Goal: Information Seeking & Learning: Check status

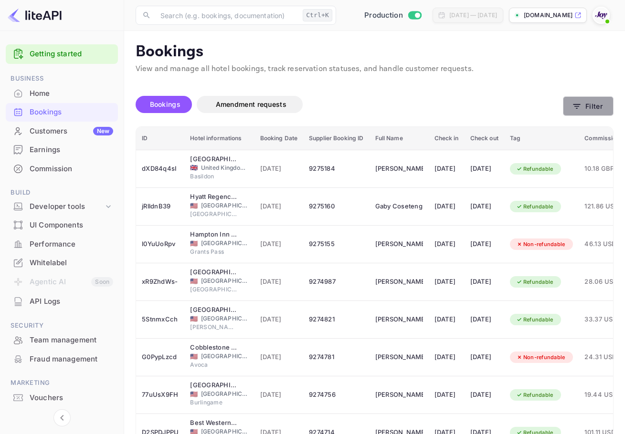
click at [581, 101] on button "Filter" at bounding box center [588, 106] width 51 height 20
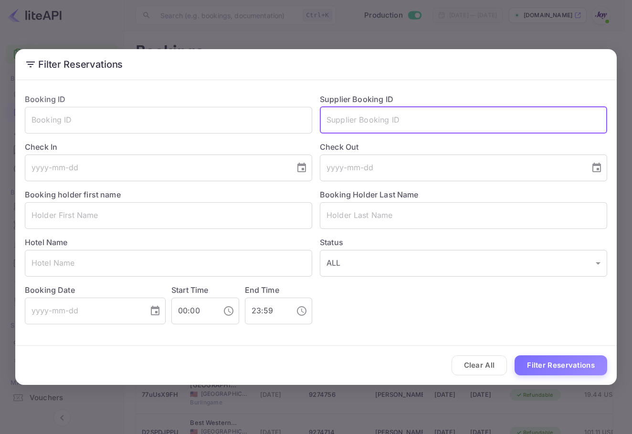
click at [411, 130] on input "text" at bounding box center [463, 120] width 287 height 27
paste input "Curtis"
type input "Curtis"
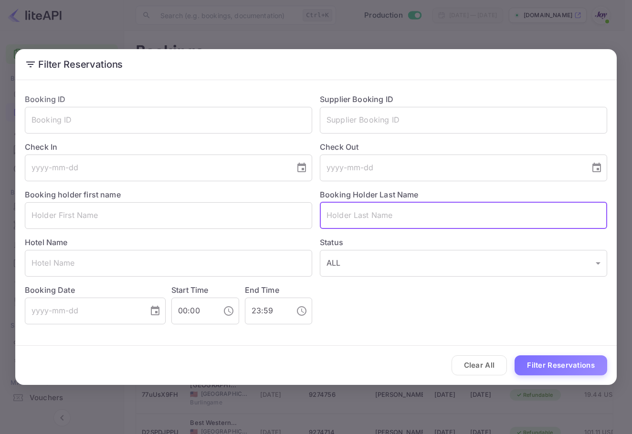
click at [432, 217] on input "text" at bounding box center [463, 215] width 287 height 27
paste input "Curtis"
type input "Curtis"
click at [569, 363] on button "Filter Reservations" at bounding box center [560, 365] width 93 height 21
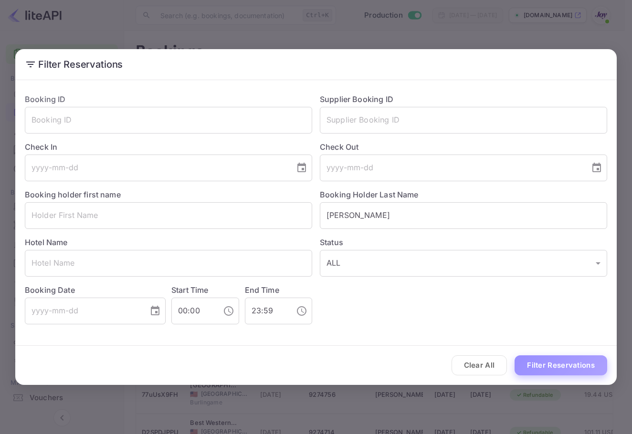
click at [574, 367] on button "Filter Reservations" at bounding box center [560, 365] width 93 height 21
click at [489, 365] on button "Clear All" at bounding box center [479, 365] width 56 height 21
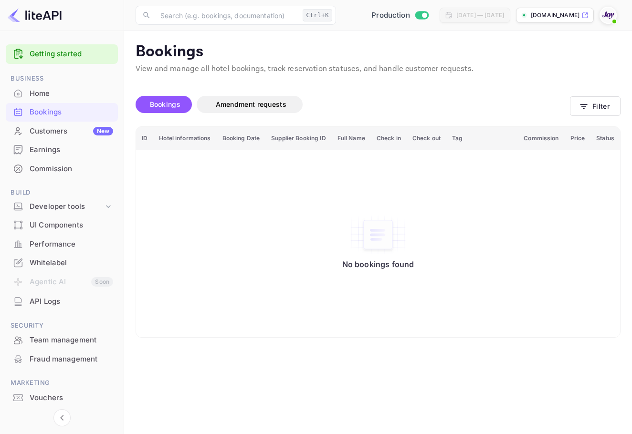
click at [606, 28] on div "​ Ctrl+K ​ Production Aug 6, 2025 — Sep 5, 2025 stays.withjoy.com" at bounding box center [378, 15] width 508 height 31
click at [607, 19] on img at bounding box center [607, 15] width 15 height 15
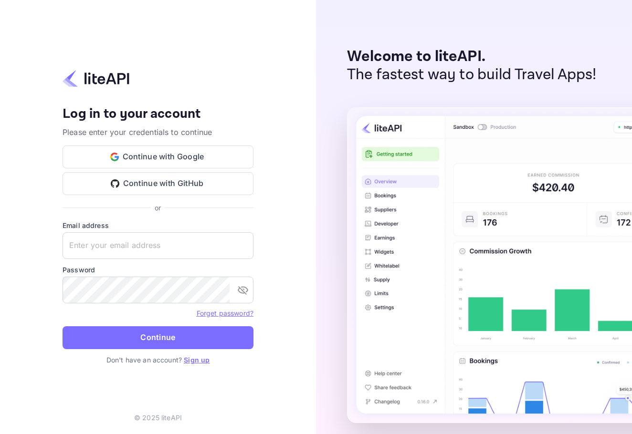
click at [187, 230] on div "Email address ​" at bounding box center [158, 239] width 191 height 39
click at [186, 235] on input "text" at bounding box center [158, 245] width 191 height 27
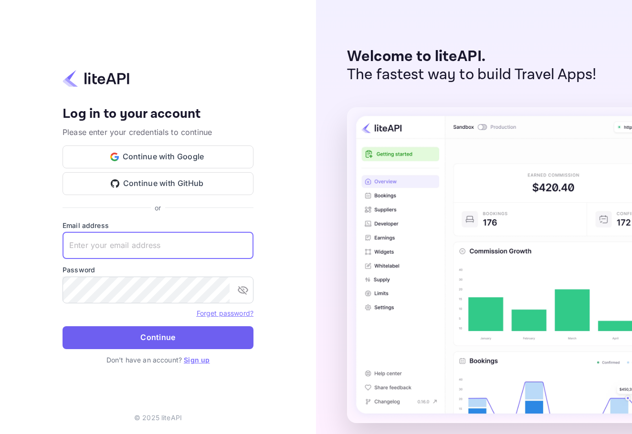
paste input "[EMAIL_ADDRESS][DOMAIN_NAME]"
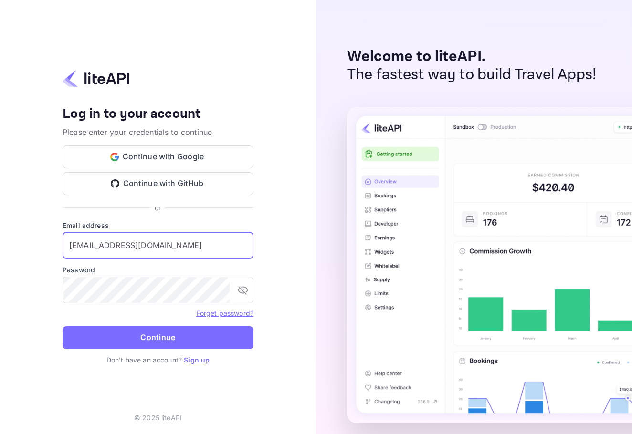
type input "[EMAIL_ADDRESS][DOMAIN_NAME]"
click at [223, 350] on form "Email address [EMAIL_ADDRESS][DOMAIN_NAME] ​ Password ​ Forget password? Contin…" at bounding box center [158, 287] width 191 height 135
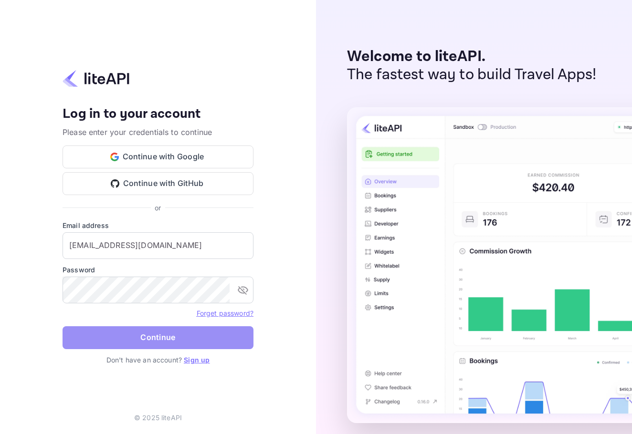
click at [227, 339] on button "Continue" at bounding box center [158, 337] width 191 height 23
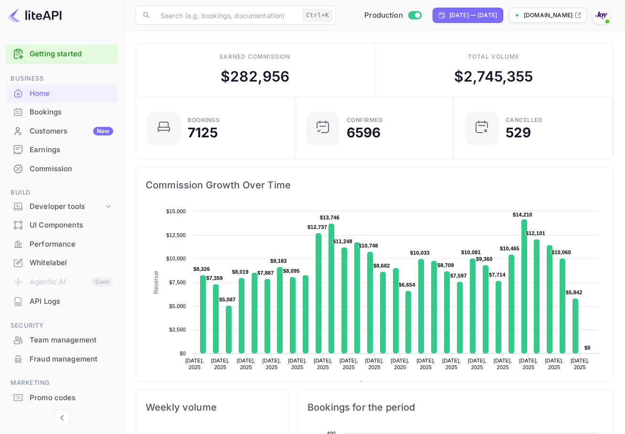
click at [79, 105] on div "Bookings" at bounding box center [62, 112] width 112 height 19
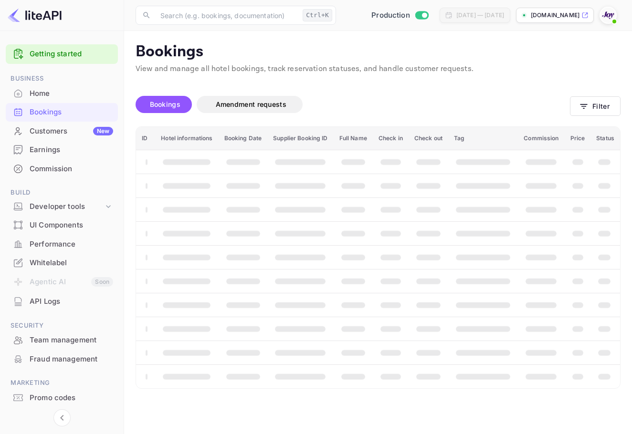
drag, startPoint x: 574, startPoint y: 89, endPoint x: 581, endPoint y: 95, distance: 8.8
click at [574, 89] on div "Bookings Amendment requests Filter" at bounding box center [378, 106] width 485 height 40
click at [581, 95] on div "Bookings Amendment requests Filter" at bounding box center [378, 106] width 485 height 40
click at [581, 107] on icon "button" at bounding box center [584, 107] width 10 height 10
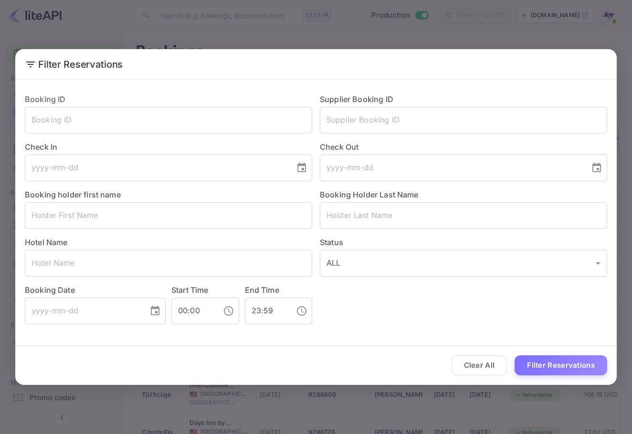
click at [441, 195] on div "Booking Holder Last Name ​" at bounding box center [459, 205] width 295 height 48
click at [441, 209] on input "text" at bounding box center [463, 215] width 287 height 27
paste input "Curtis"
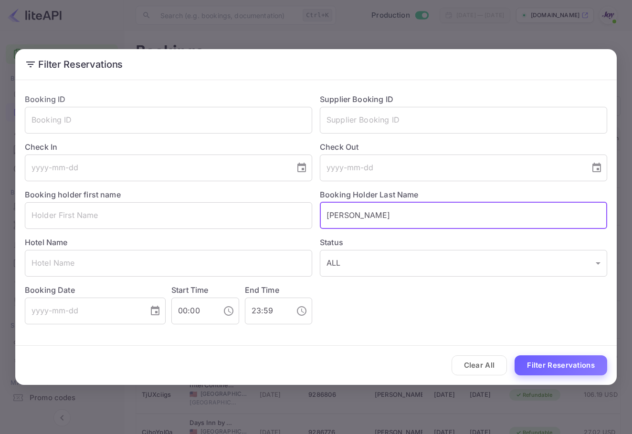
type input "Curtis"
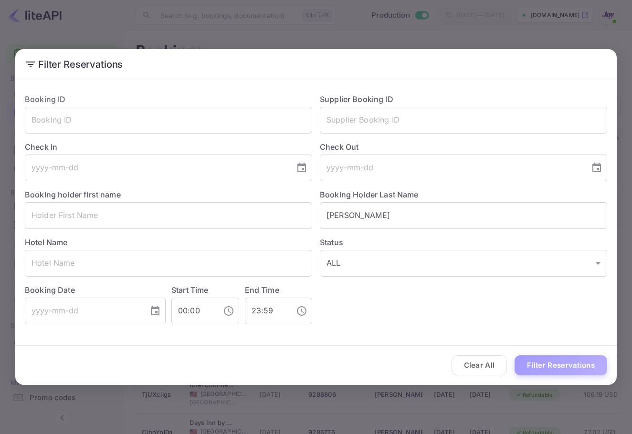
click at [580, 365] on button "Filter Reservations" at bounding box center [560, 365] width 93 height 21
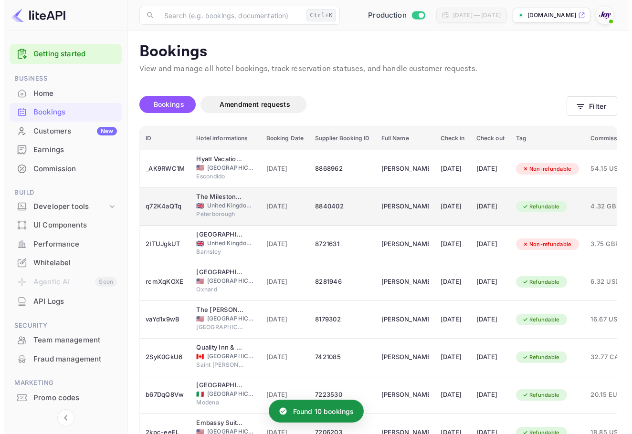
scroll to position [48, 0]
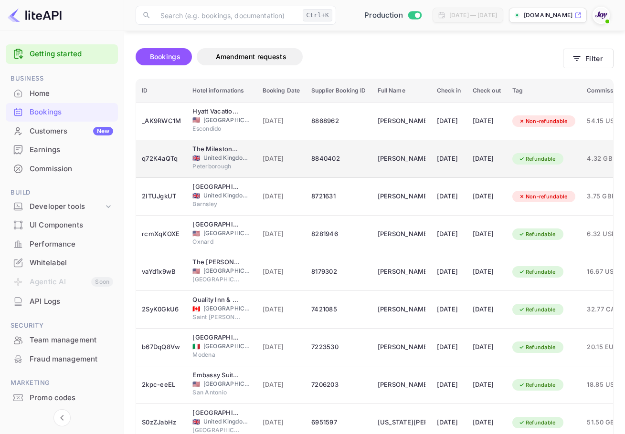
click at [487, 155] on td "12 Sep 2025" at bounding box center [487, 159] width 40 height 38
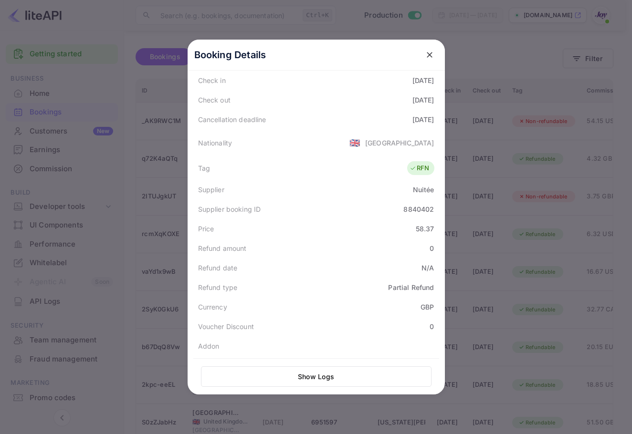
scroll to position [216, 0]
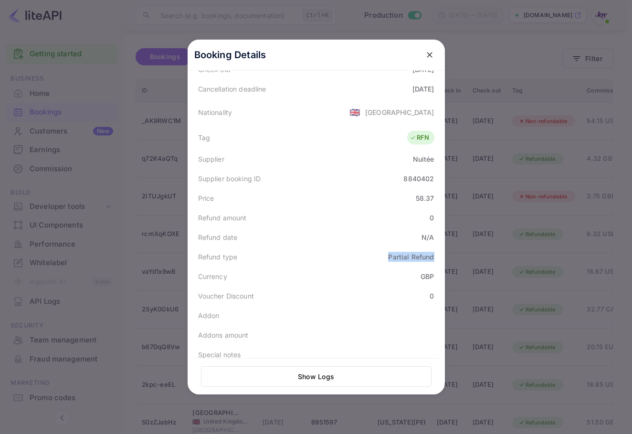
drag, startPoint x: 416, startPoint y: 248, endPoint x: 437, endPoint y: 245, distance: 20.7
click at [437, 245] on div "Booking Details Summary Timeline Message log Status CANCELLED Booking ID q72K4a…" at bounding box center [316, 217] width 257 height 355
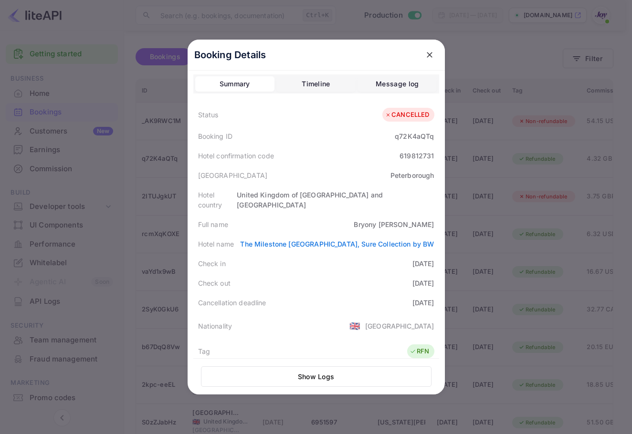
scroll to position [0, 0]
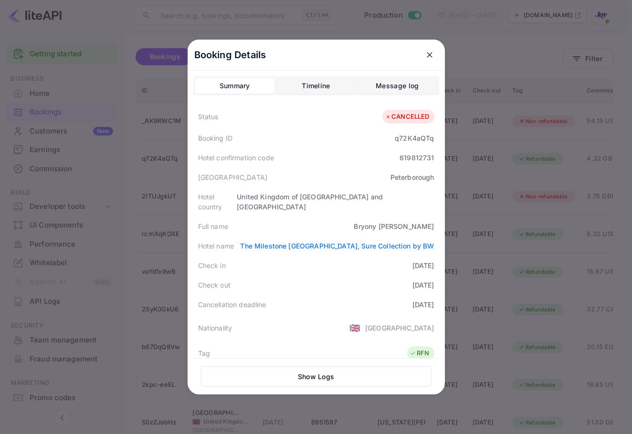
click at [302, 82] on div "Timeline" at bounding box center [316, 85] width 28 height 11
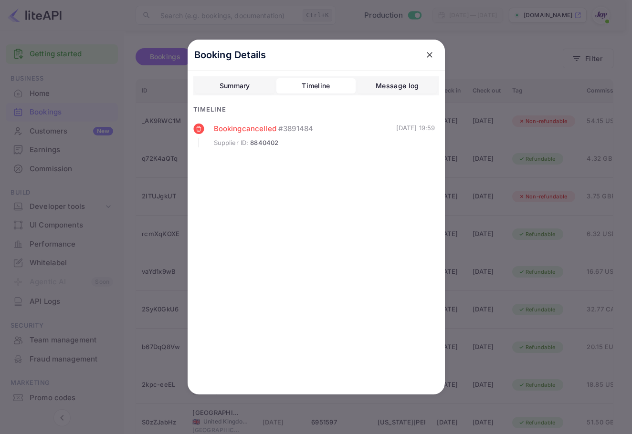
click at [229, 75] on div "Booking Details Summary Timeline Message log Timeline Booking cancelled # 38914…" at bounding box center [316, 217] width 257 height 355
click at [248, 77] on div "Summary Timeline Message log" at bounding box center [316, 85] width 246 height 19
click at [248, 79] on button "Summary" at bounding box center [234, 85] width 79 height 15
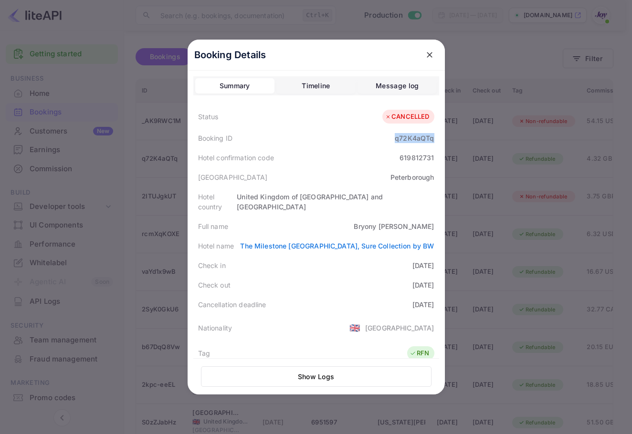
drag, startPoint x: 396, startPoint y: 137, endPoint x: 437, endPoint y: 138, distance: 40.6
click at [437, 138] on div "Booking Details Summary Timeline Message log Status CANCELLED Booking ID q72K4a…" at bounding box center [316, 217] width 257 height 355
copy div "q72K4aQTq"
click at [333, 87] on button "Timeline" at bounding box center [315, 85] width 79 height 15
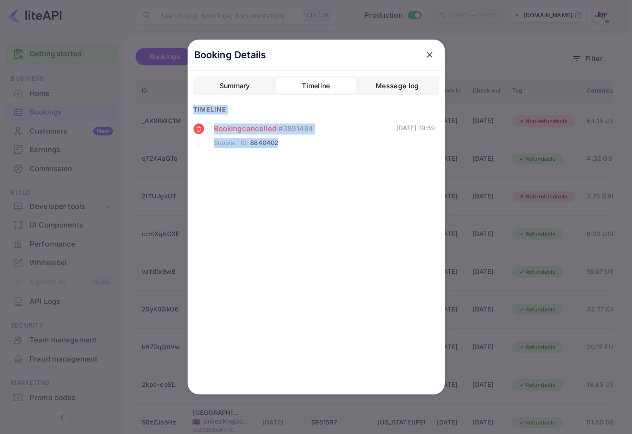
drag, startPoint x: 186, startPoint y: 94, endPoint x: 285, endPoint y: 137, distance: 107.9
click at [285, 137] on div "Booking Details Summary Timeline Message log Timeline Booking cancelled # 38914…" at bounding box center [316, 217] width 288 height 434
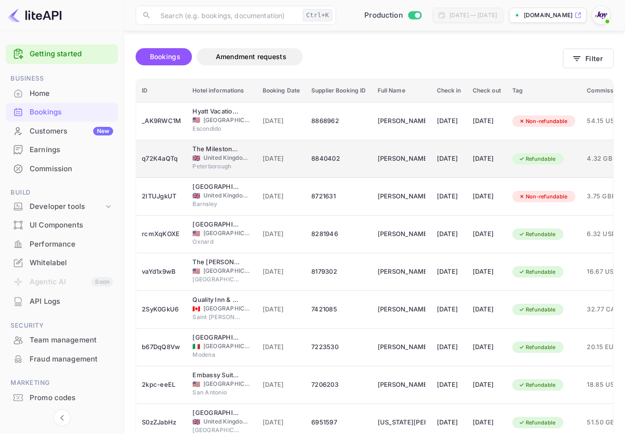
click at [467, 169] on td "11 Sep 2025" at bounding box center [449, 159] width 36 height 38
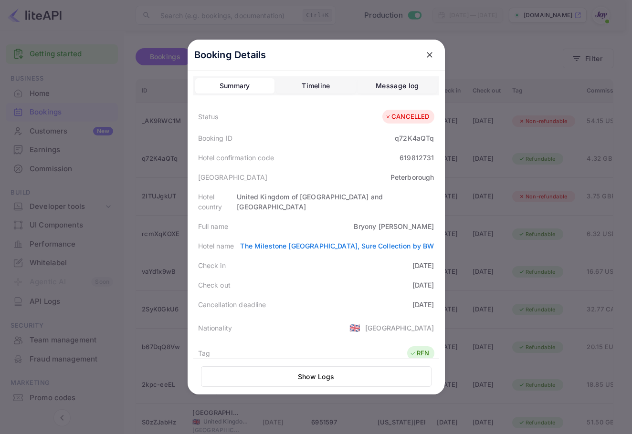
click at [331, 103] on div "Summary Timeline Message log Status CANCELLED Booking ID q72K4aQTq Hotel confir…" at bounding box center [316, 348] width 246 height 544
click at [329, 88] on button "Timeline" at bounding box center [315, 85] width 79 height 15
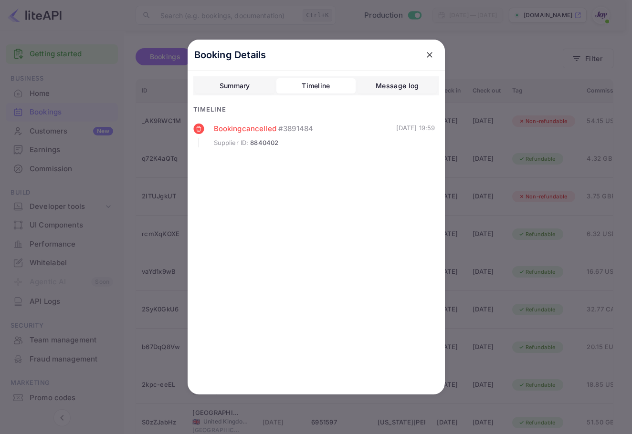
click at [236, 81] on div "Summary" at bounding box center [234, 85] width 31 height 11
